Goal: Information Seeking & Learning: Learn about a topic

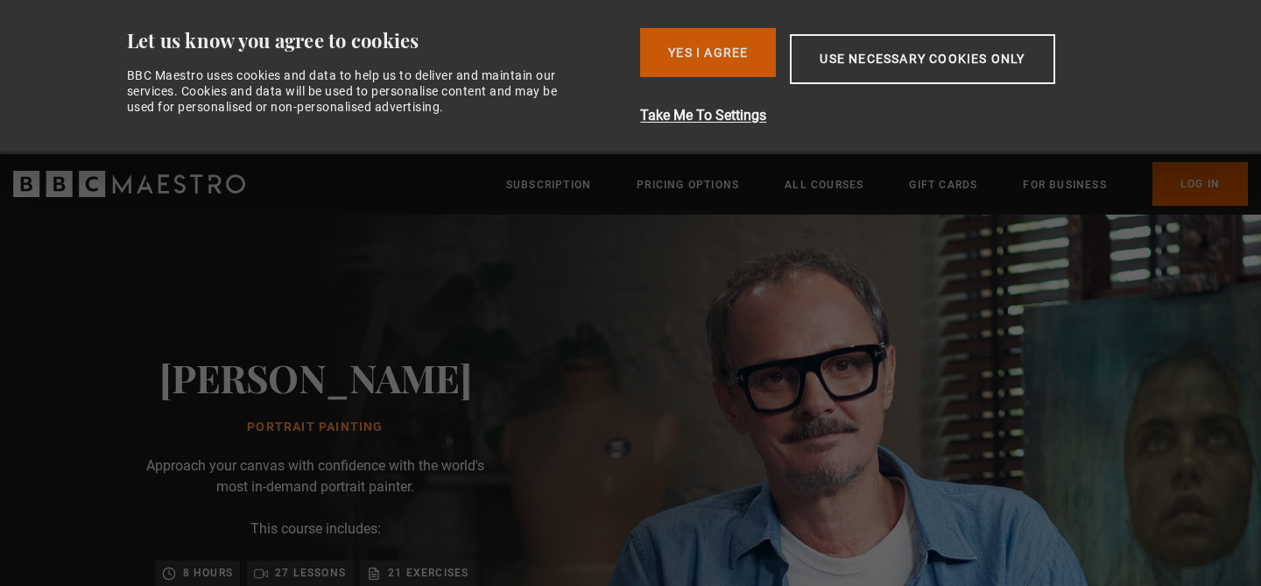
click at [728, 53] on button "Yes I Agree" at bounding box center [708, 52] width 136 height 49
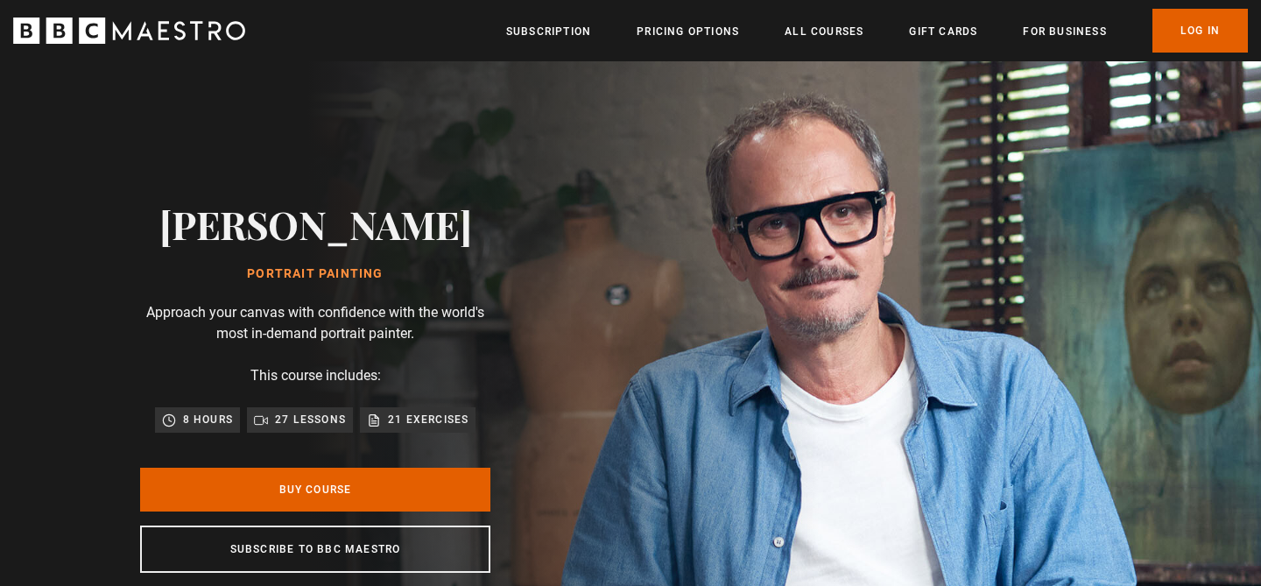
scroll to position [0, 459]
click at [831, 25] on link "All Courses" at bounding box center [824, 32] width 79 height 18
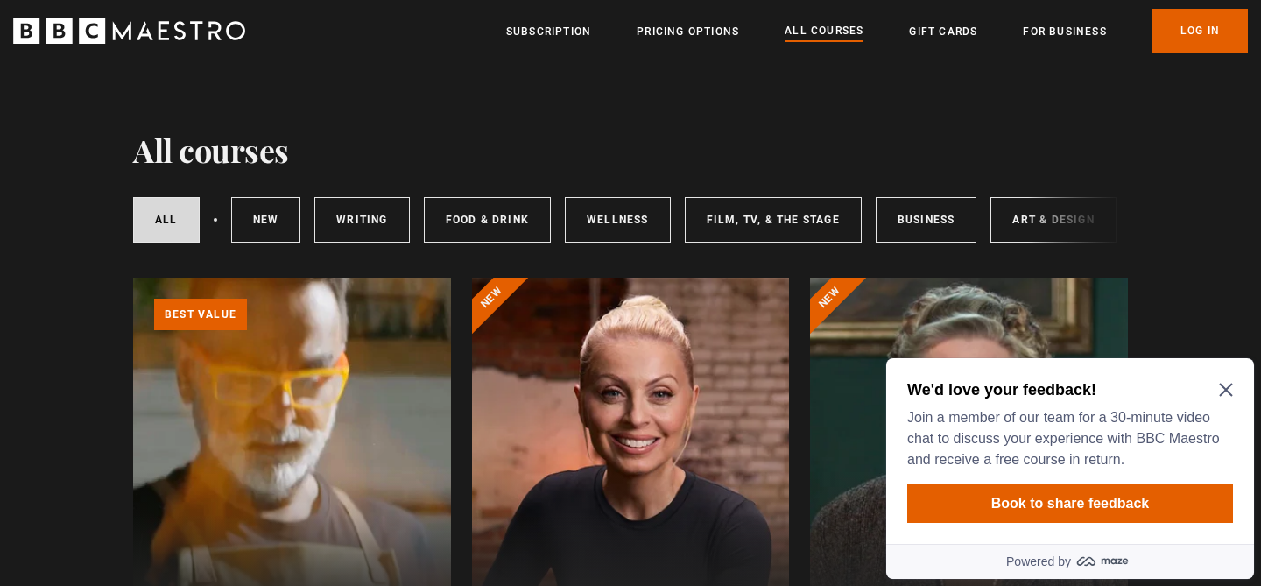
click at [1221, 390] on icon "Close Maze Prompt" at bounding box center [1226, 390] width 14 height 14
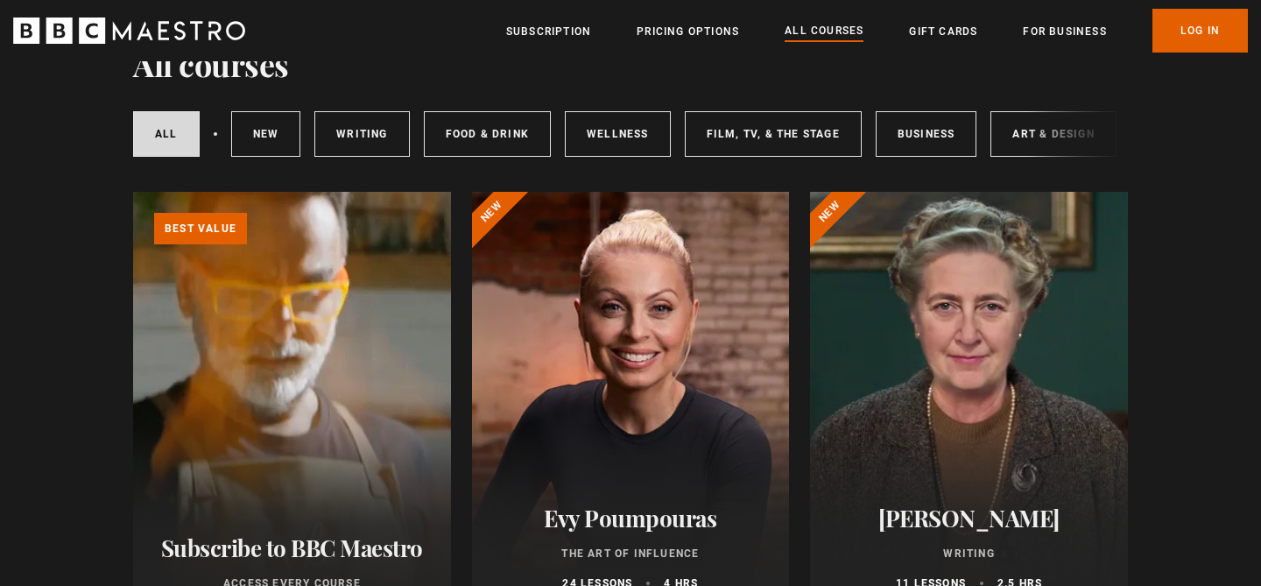
scroll to position [84, 0]
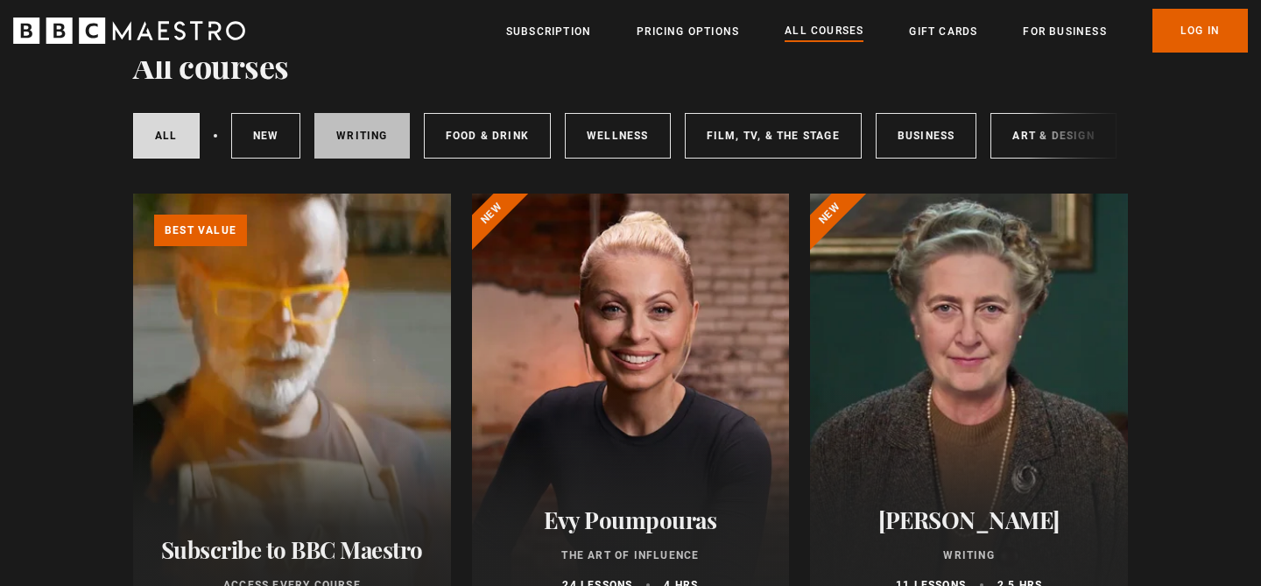
click at [367, 134] on link "Writing" at bounding box center [361, 136] width 95 height 46
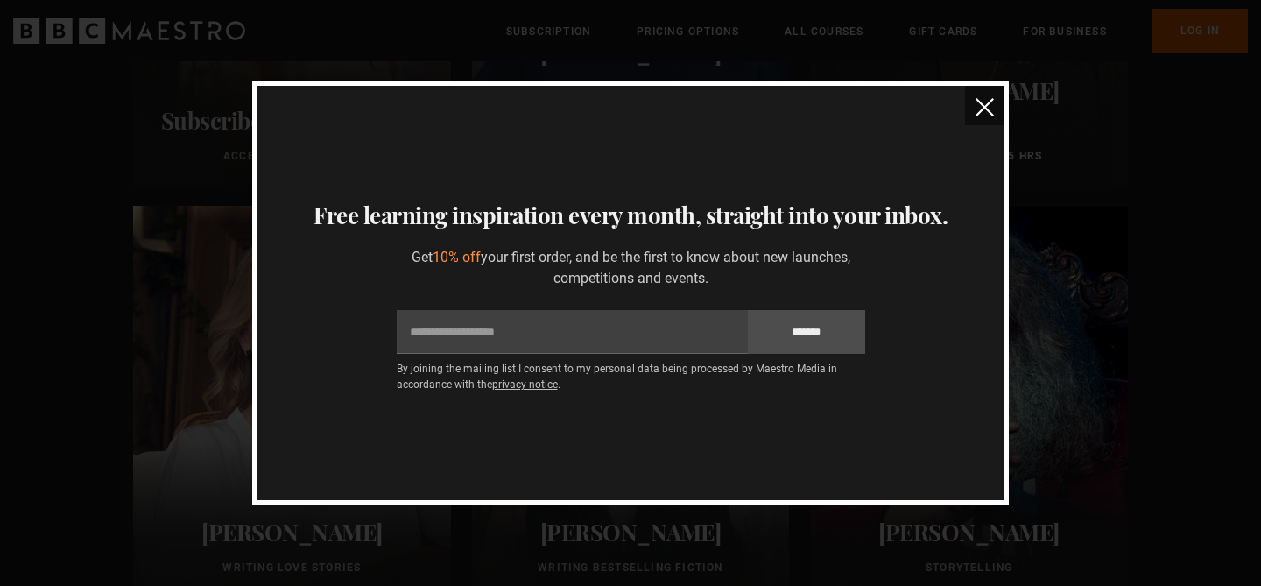
scroll to position [506, 0]
click at [982, 105] on img "close" at bounding box center [985, 107] width 18 height 18
